Goal: Transaction & Acquisition: Purchase product/service

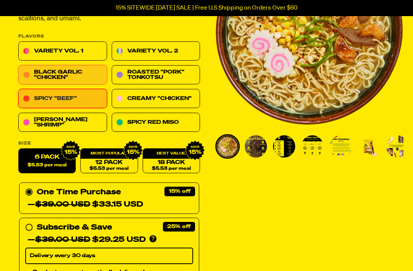
scroll to position [116, 0]
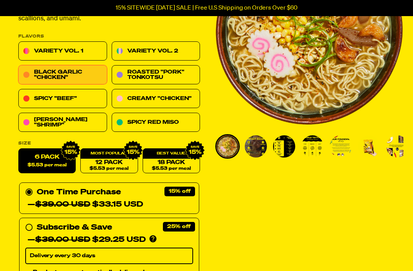
click at [46, 160] on label "6 Pack $5.53 per meal" at bounding box center [46, 160] width 57 height 25
click at [19, 149] on input "6 Pack $5.53 per meal" at bounding box center [18, 148] width 0 height 0
click at [55, 157] on label "6 Pack $5.53 per meal" at bounding box center [46, 160] width 57 height 25
click at [19, 149] on input "6 Pack $5.53 per meal" at bounding box center [18, 148] width 0 height 0
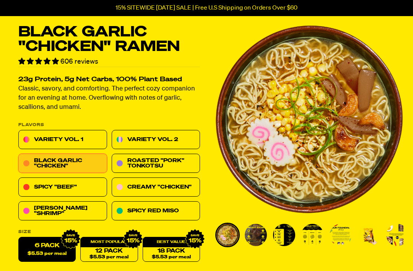
scroll to position [0, 0]
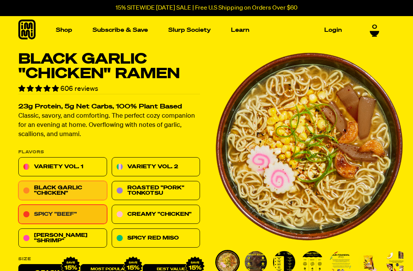
click at [66, 206] on link "Spicy "Beef"" at bounding box center [62, 214] width 89 height 19
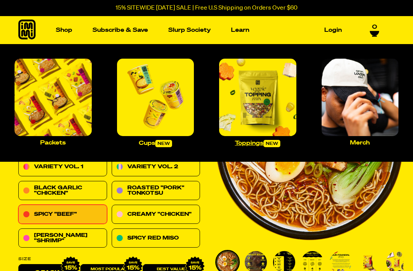
click at [258, 109] on img "Main navigation" at bounding box center [257, 97] width 77 height 77
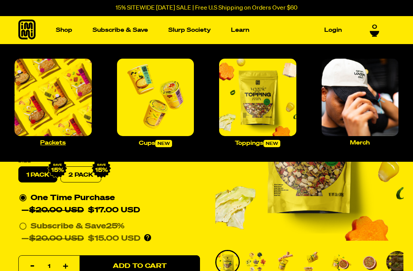
click at [53, 104] on img "Main navigation" at bounding box center [53, 97] width 77 height 77
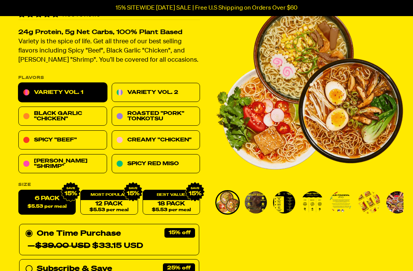
scroll to position [60, 0]
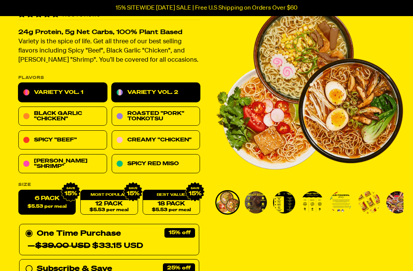
click at [153, 90] on link "Variety Vol. 2" at bounding box center [156, 92] width 89 height 19
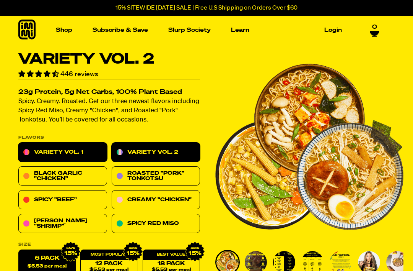
click at [68, 145] on link "Variety Vol. 1" at bounding box center [62, 152] width 89 height 19
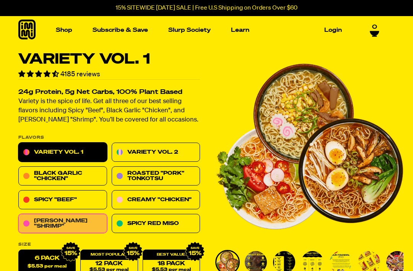
click at [65, 224] on link "[PERSON_NAME] "Shrimp"" at bounding box center [62, 223] width 89 height 19
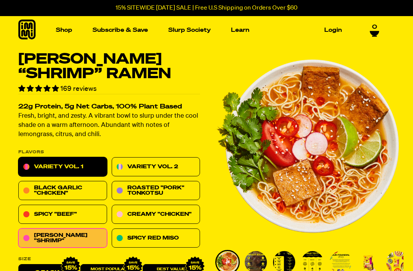
click at [77, 161] on link "Variety Vol. 1" at bounding box center [62, 166] width 89 height 19
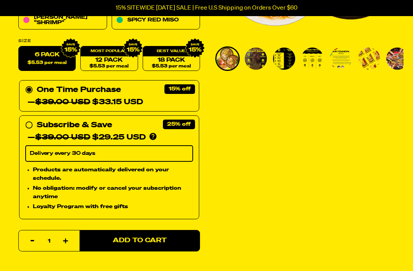
scroll to position [203, 0]
click at [110, 54] on div "12 Pack $5.53 per meal" at bounding box center [108, 58] width 57 height 25
click at [45, 55] on label "6 Pack $5.53 per meal" at bounding box center [46, 58] width 57 height 25
click at [19, 47] on input "6 Pack $5.53 per meal" at bounding box center [18, 46] width 0 height 0
click at [52, 52] on label "6 Pack $5.53 per meal" at bounding box center [46, 58] width 57 height 25
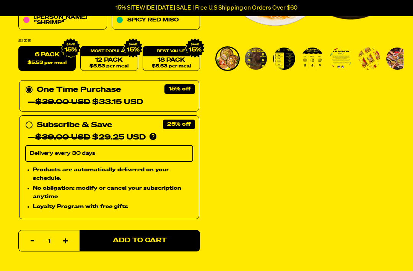
click at [19, 47] on input "6 Pack $5.53 per meal" at bounding box center [18, 46] width 0 height 0
click at [114, 52] on div "12 Pack $5.53 per meal" at bounding box center [108, 58] width 57 height 25
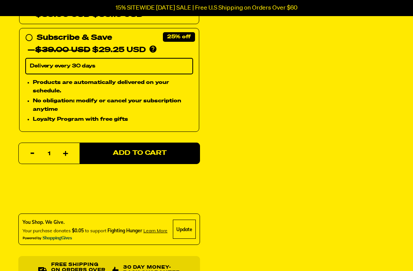
scroll to position [317, 0]
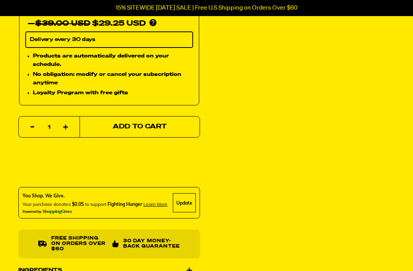
click at [143, 120] on button "Add to Cart" at bounding box center [140, 126] width 121 height 21
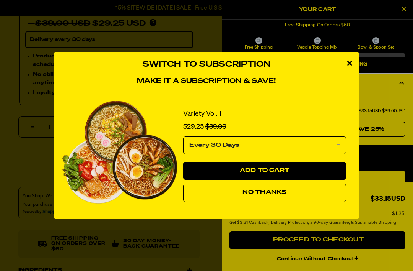
click at [272, 195] on span "No Thanks" at bounding box center [265, 192] width 44 height 6
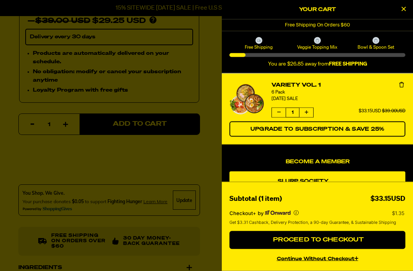
scroll to position [323, 0]
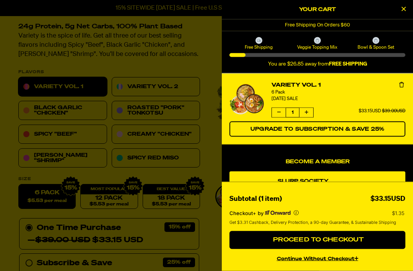
click at [403, 9] on icon "Close Cart" at bounding box center [404, 8] width 4 height 7
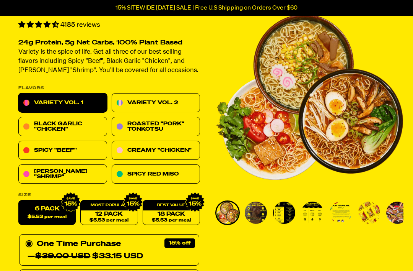
scroll to position [0, 0]
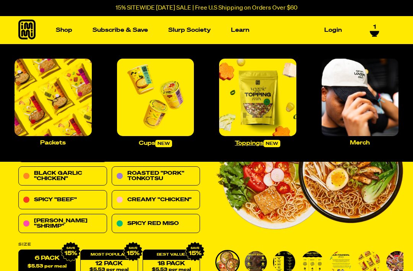
click at [259, 96] on img "Main navigation" at bounding box center [257, 97] width 77 height 77
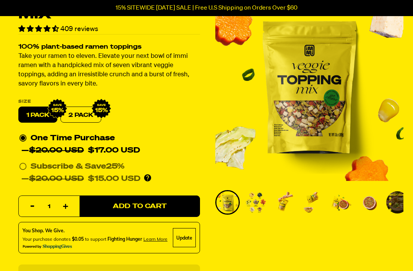
scroll to position [64, 0]
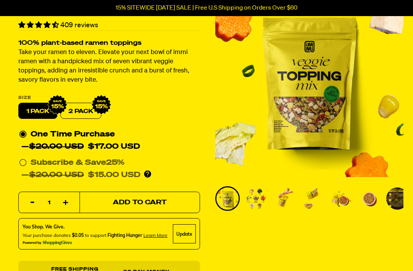
click at [141, 201] on span "Add to Cart" at bounding box center [140, 202] width 54 height 7
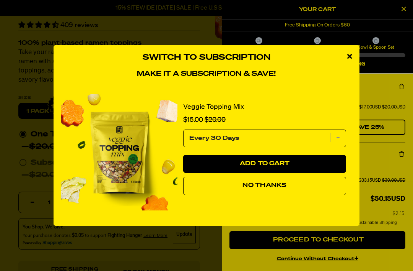
click at [349, 60] on icon "close modal" at bounding box center [349, 56] width 5 height 7
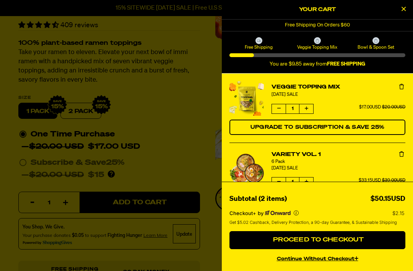
click at [400, 9] on button "Close Cart" at bounding box center [403, 9] width 11 height 11
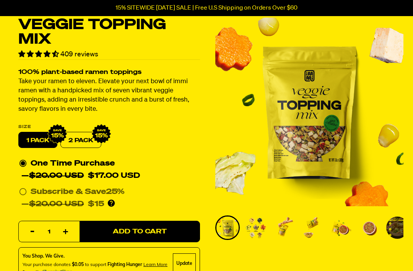
scroll to position [0, 0]
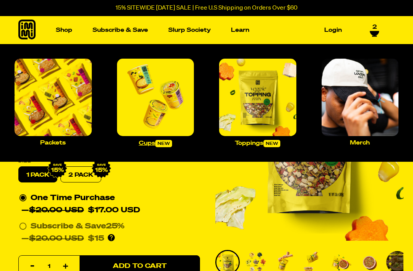
click at [160, 95] on img "Main navigation" at bounding box center [155, 97] width 77 height 77
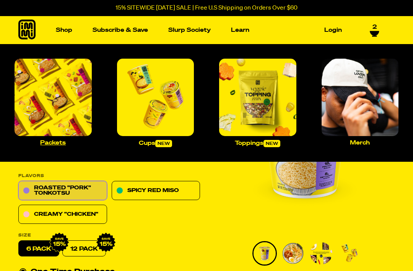
click at [70, 109] on img "Main navigation" at bounding box center [53, 97] width 77 height 77
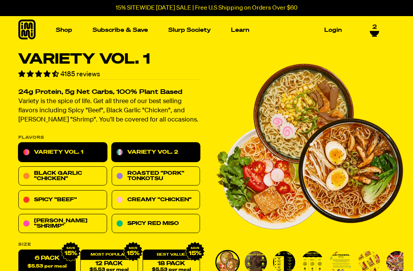
click at [158, 152] on link "Variety Vol. 2" at bounding box center [156, 152] width 89 height 19
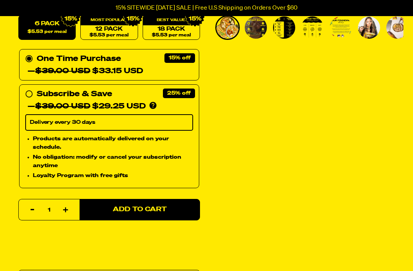
scroll to position [234, 0]
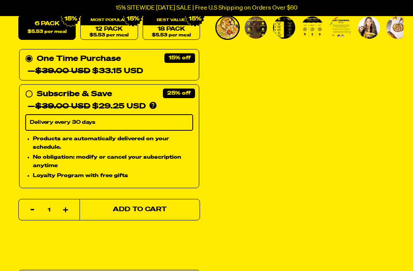
click at [143, 207] on span "Add to Cart" at bounding box center [140, 209] width 54 height 7
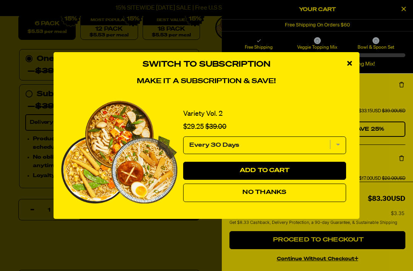
click at [351, 67] on icon "close modal" at bounding box center [349, 63] width 5 height 7
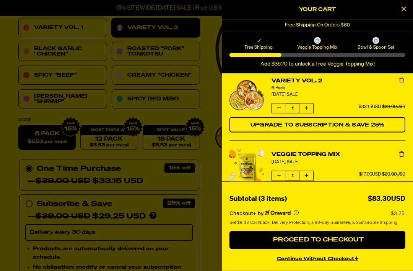
scroll to position [124, 0]
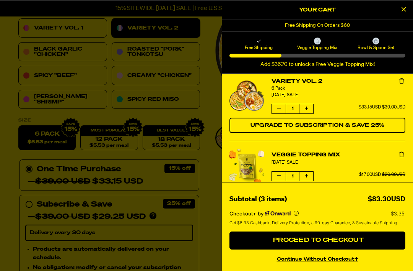
click at [0, 270] on div at bounding box center [206, 135] width 413 height 271
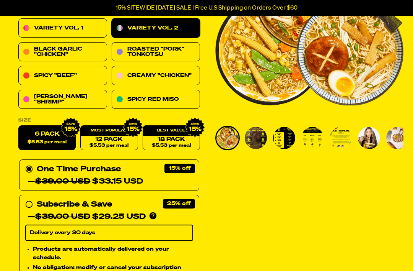
scroll to position [148, 0]
